Goal: Task Accomplishment & Management: Manage account settings

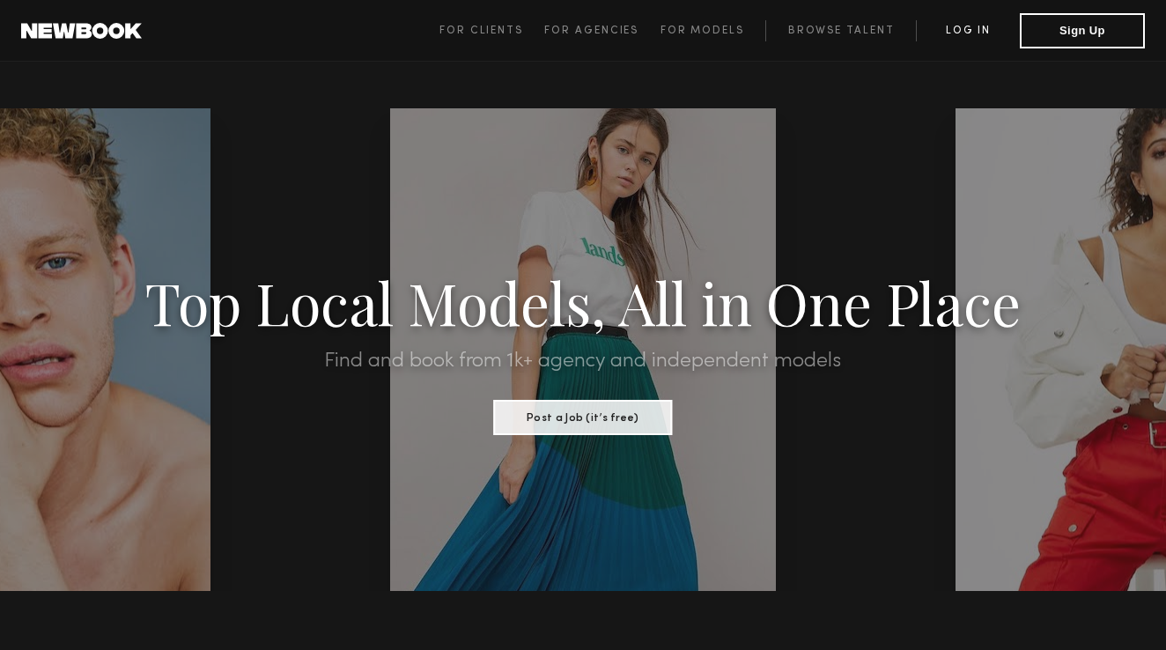
click at [962, 28] on link "Log in" at bounding box center [968, 30] width 104 height 21
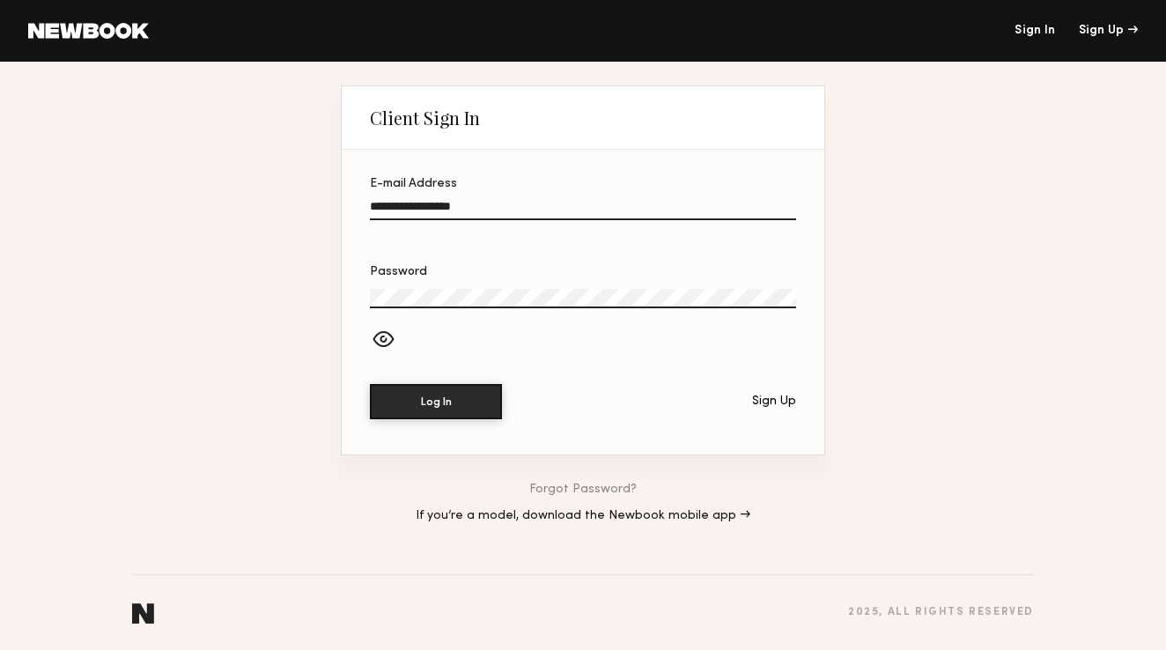
type input "**********"
click at [436, 401] on button "Log In" at bounding box center [436, 401] width 132 height 35
click at [378, 333] on div at bounding box center [583, 341] width 426 height 30
click at [382, 336] on div at bounding box center [583, 341] width 426 height 30
click at [579, 481] on div "Forgot Password? If you’re a model, download the Newbook mobile app →" at bounding box center [583, 502] width 484 height 95
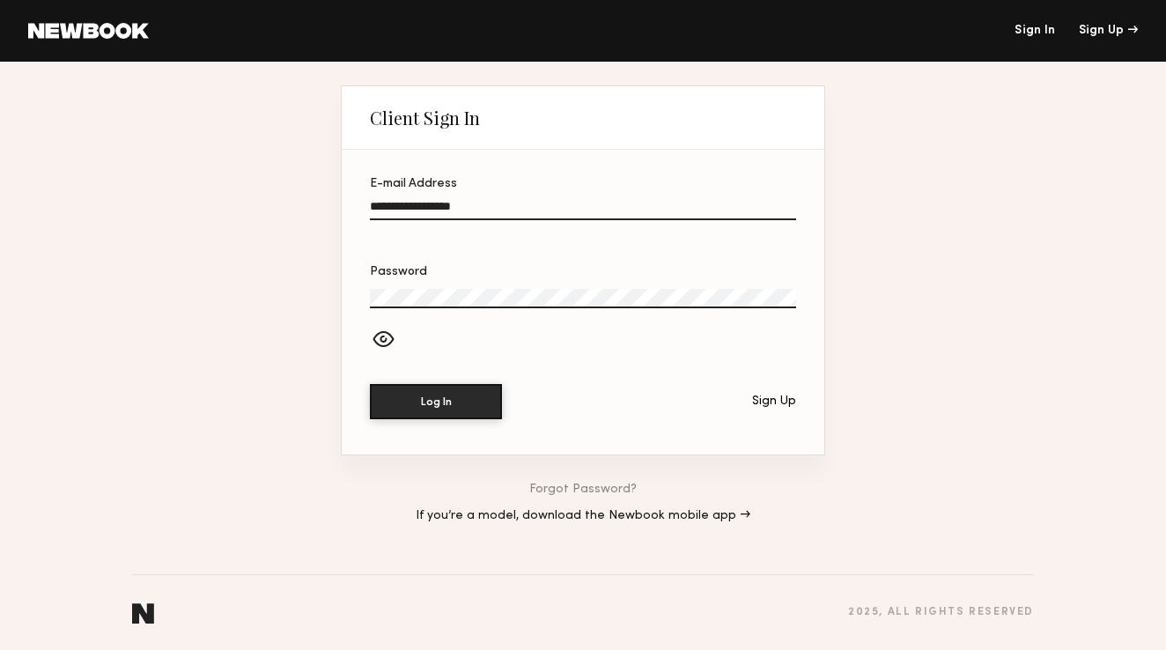
click at [579, 485] on link "Forgot Password?" at bounding box center [582, 489] width 107 height 12
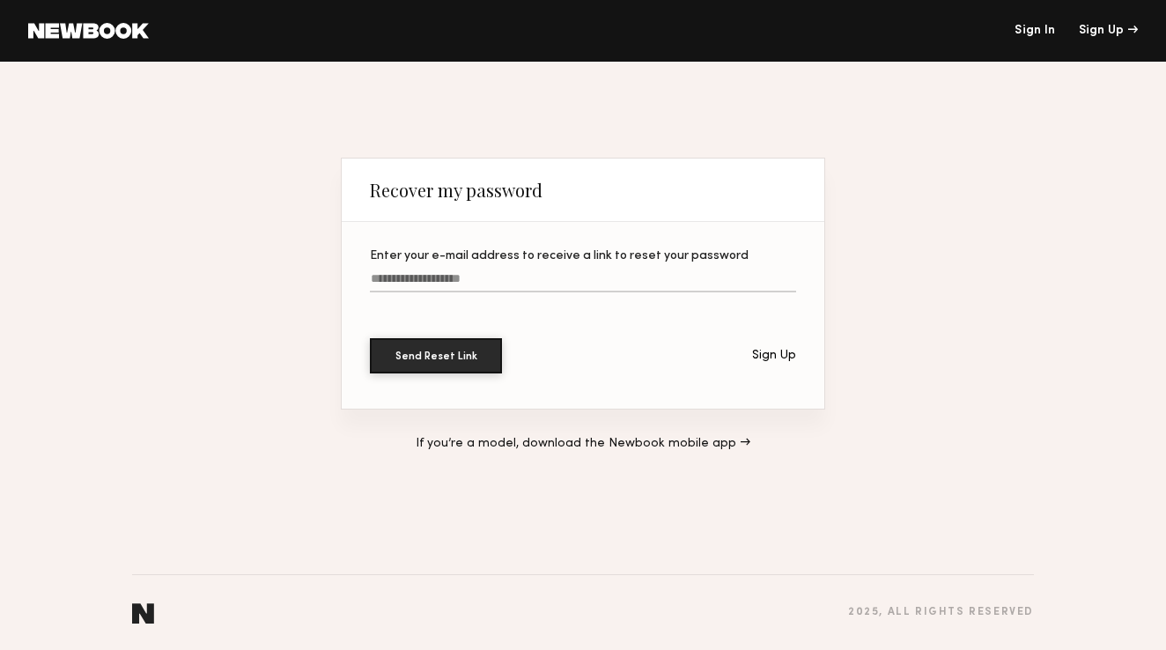
click at [493, 290] on input "Enter your e-mail address to receive a link to reset your password" at bounding box center [583, 282] width 426 height 20
type input "**********"
click at [482, 358] on button "Send Reset Link" at bounding box center [436, 354] width 132 height 35
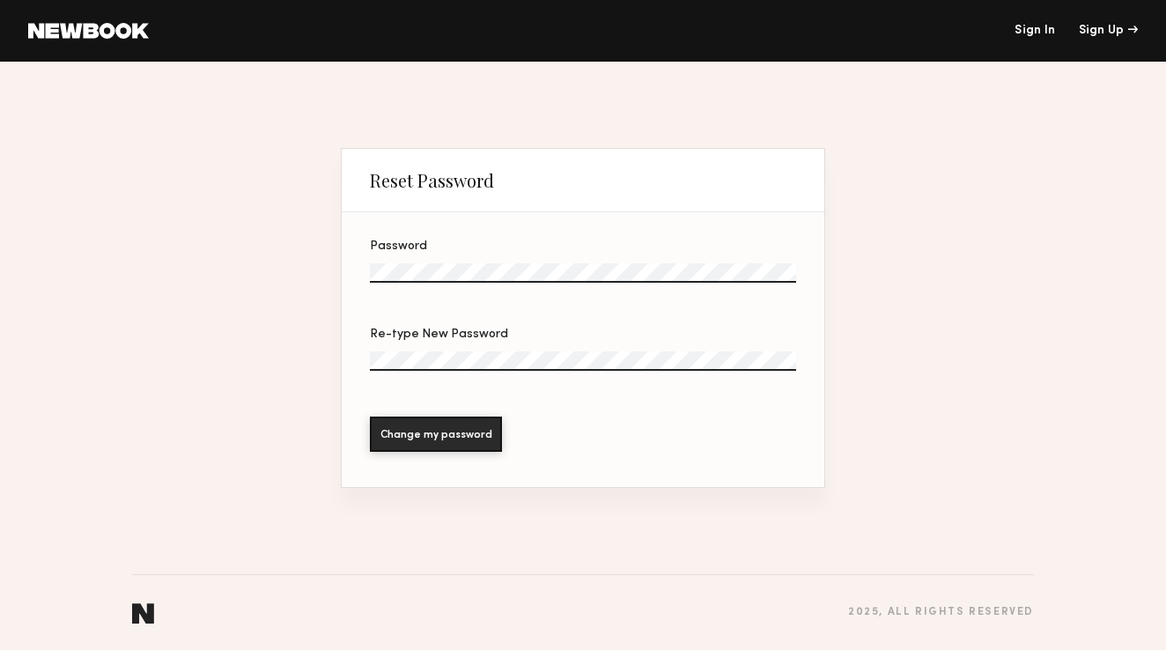
click at [438, 256] on label "Password" at bounding box center [583, 270] width 426 height 60
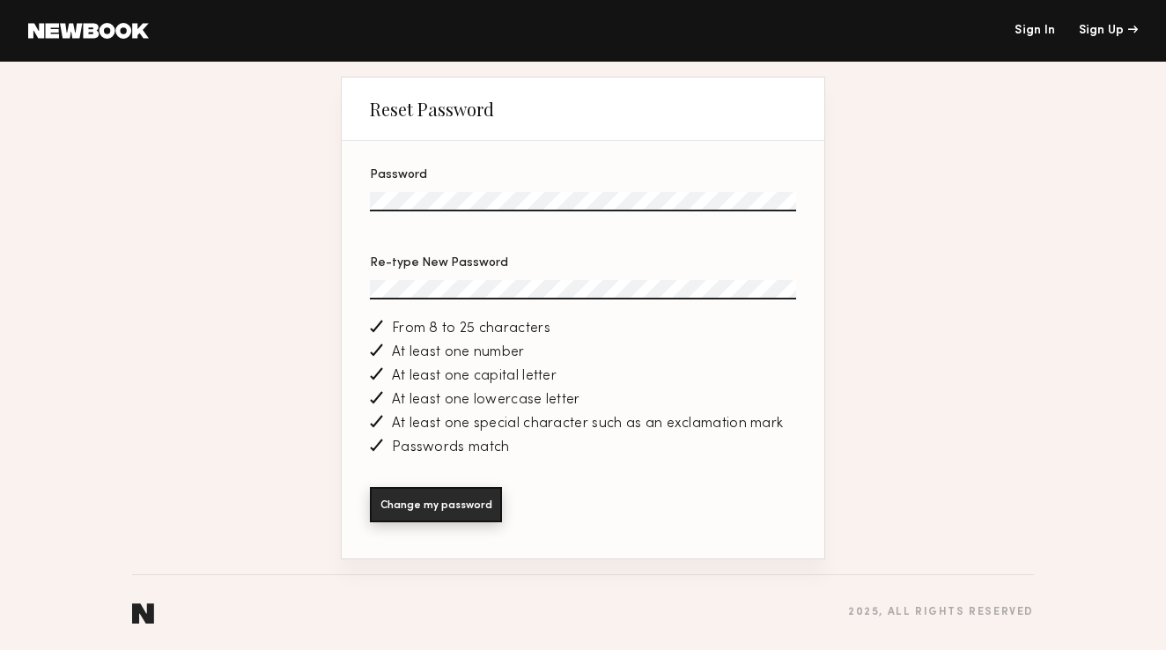
click at [421, 508] on button "Change my password" at bounding box center [436, 504] width 132 height 35
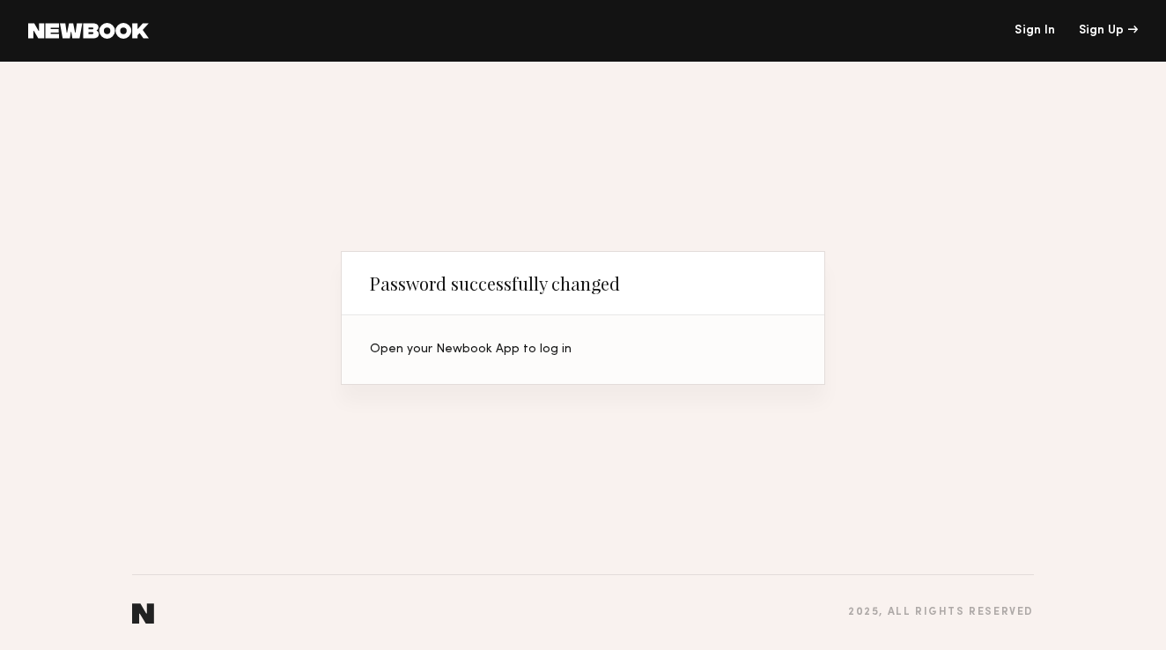
click at [1041, 28] on link "Sign In" at bounding box center [1034, 31] width 40 height 12
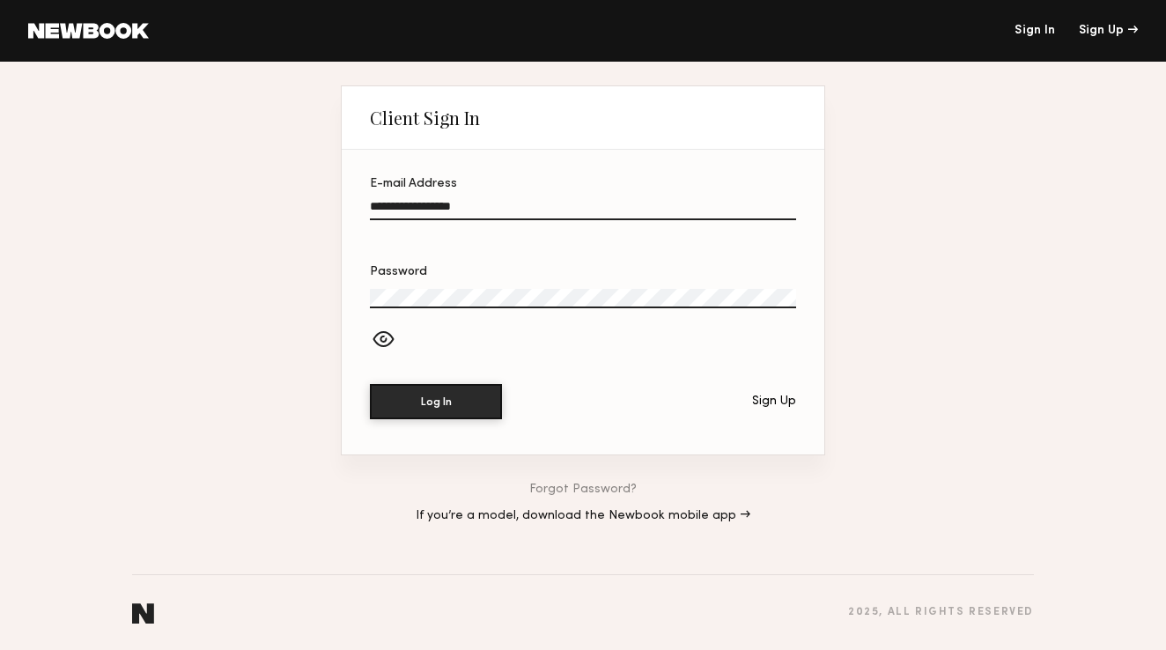
type input "**********"
click at [436, 401] on button "Log In" at bounding box center [436, 401] width 132 height 35
click at [384, 337] on div at bounding box center [583, 341] width 426 height 30
click at [386, 338] on div at bounding box center [583, 341] width 426 height 30
click at [520, 518] on link "If you’re a model, download the Newbook mobile app →" at bounding box center [583, 516] width 335 height 12
